Goal: Find specific fact: Find contact information

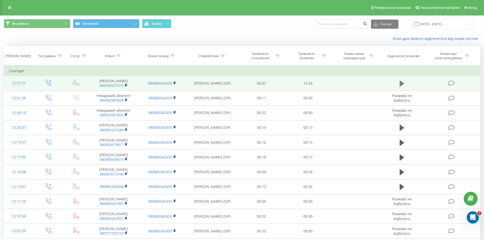
click at [401, 85] on icon at bounding box center [402, 84] width 5 height 6
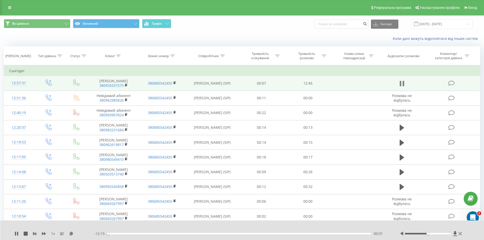
click at [402, 87] on icon at bounding box center [402, 83] width 5 height 7
click at [71, 234] on icon at bounding box center [71, 234] width 4 height 4
drag, startPoint x: 98, startPoint y: 77, endPoint x: 130, endPoint y: 90, distance: 34.1
click at [130, 90] on td "[PERSON_NAME] 380935537273" at bounding box center [113, 83] width 48 height 15
copy td "[PERSON_NAME] 380935537273"
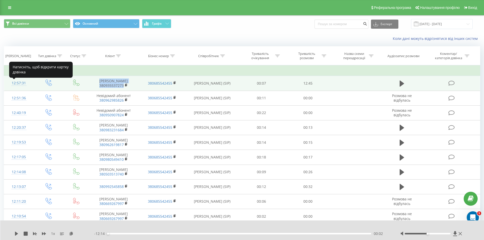
drag, startPoint x: 10, startPoint y: 83, endPoint x: 28, endPoint y: 83, distance: 18.6
click at [28, 83] on div "12:57:31" at bounding box center [19, 83] width 20 height 10
